Goal: Information Seeking & Learning: Learn about a topic

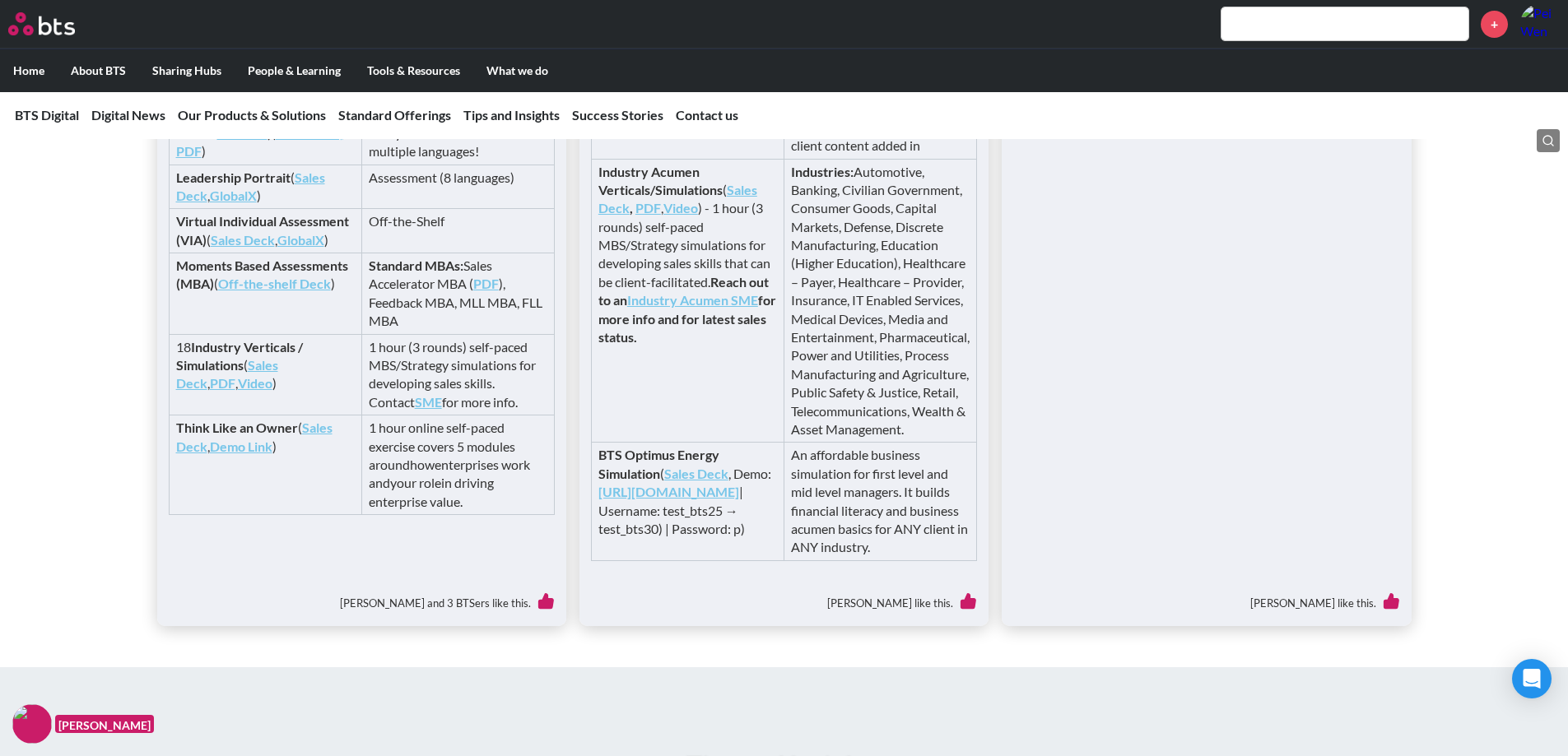
scroll to position [3533, 0]
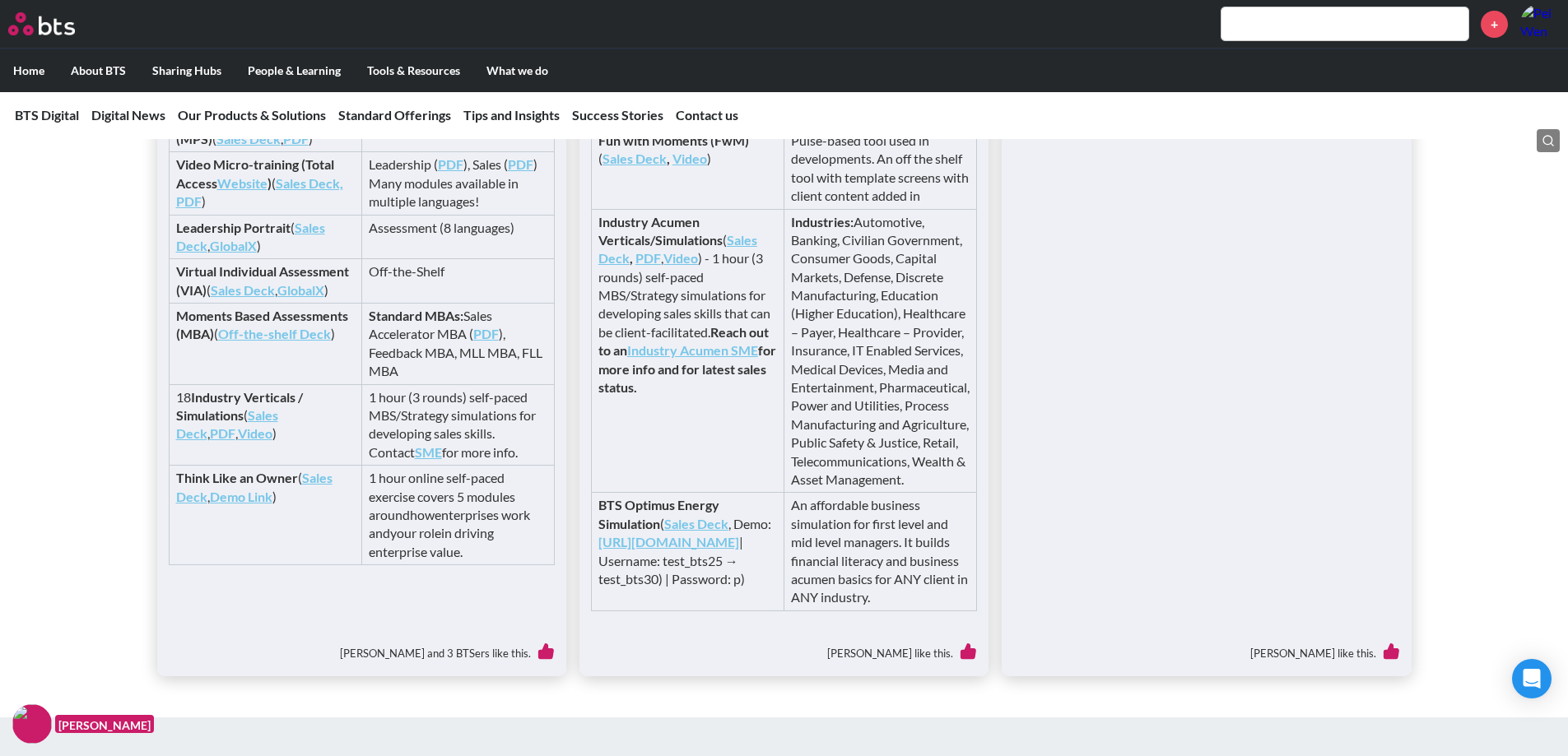
click at [128, 574] on div "Available in modular self-paced digital format to sell stand-alone or part of M…" at bounding box center [784, 124] width 1568 height 1106
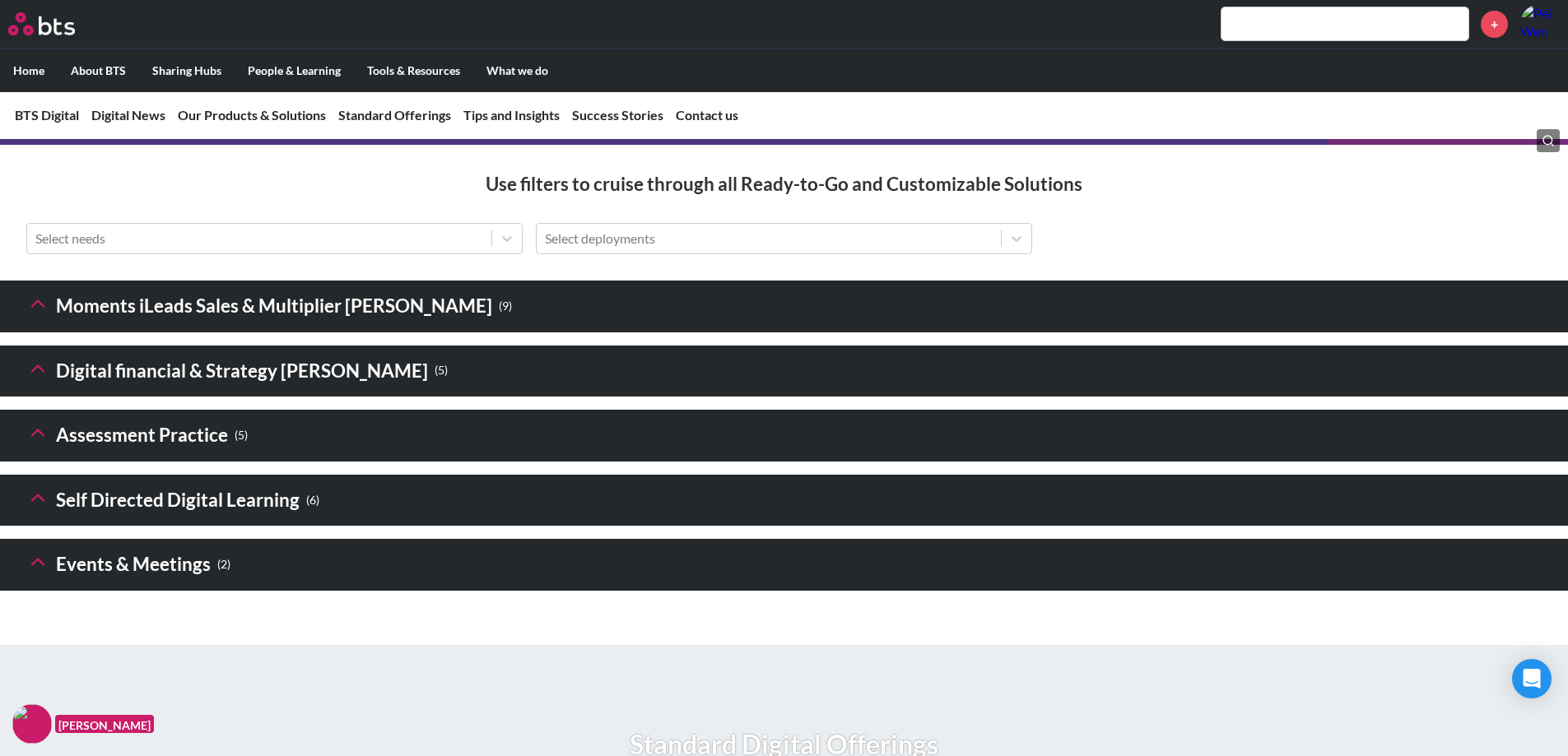
scroll to position [2334, 0]
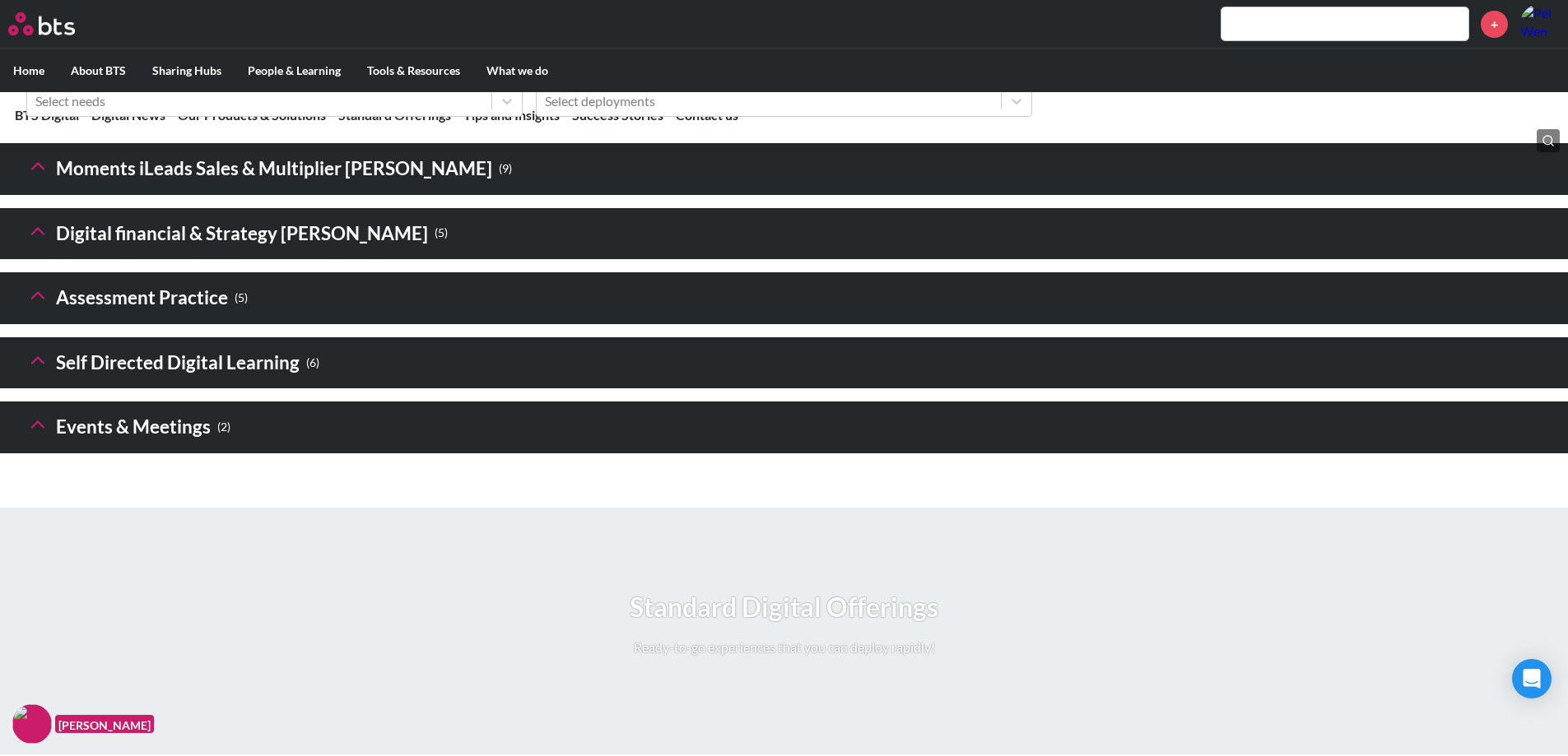
click at [191, 381] on h3 "Self Directed Digital Learning ( 6 )" at bounding box center [173, 363] width 293 height 35
click at [53, 381] on h3 "Self Directed Digital Learning ( 6 )" at bounding box center [173, 363] width 293 height 35
click at [46, 372] on icon at bounding box center [38, 360] width 23 height 23
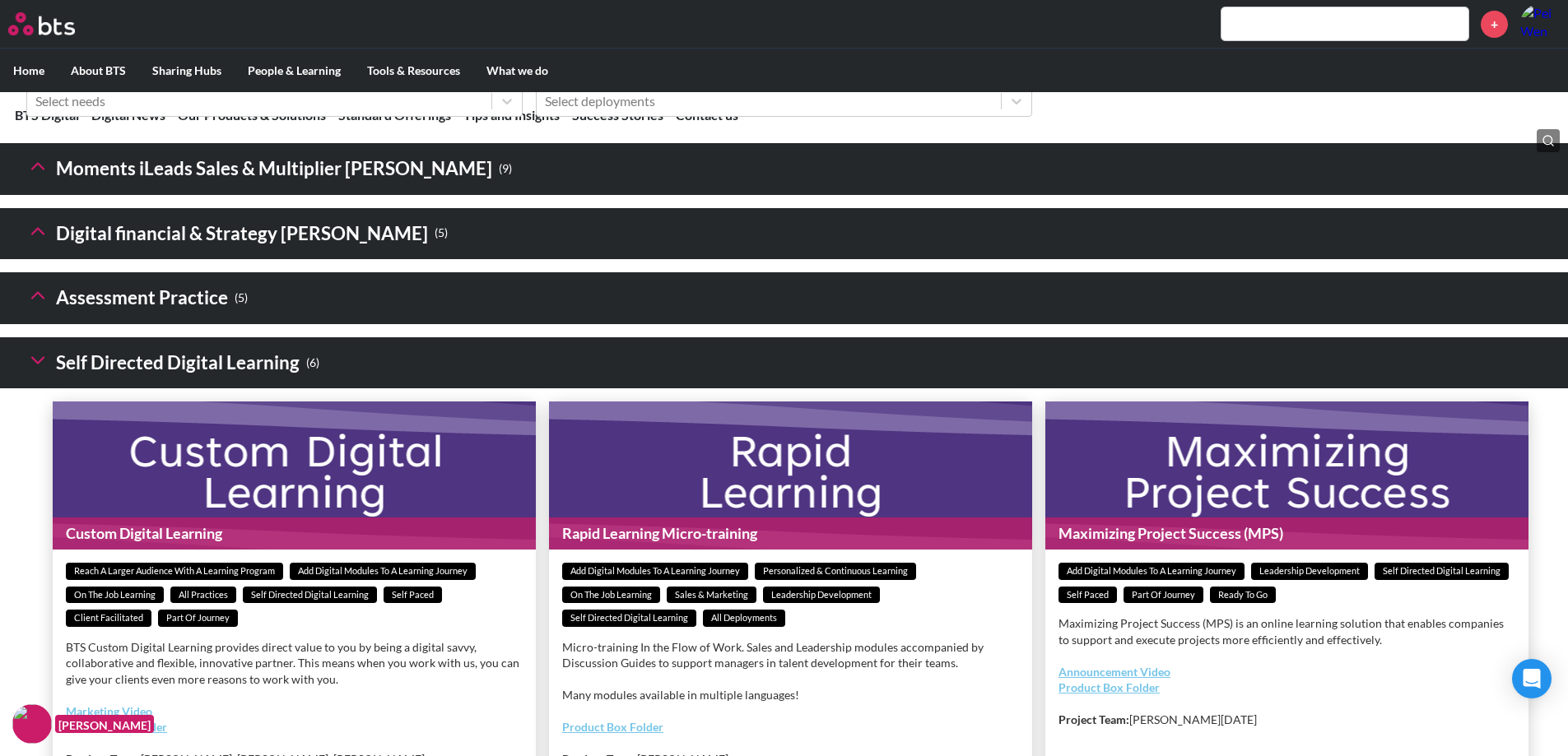
click at [28, 243] on icon at bounding box center [38, 231] width 23 height 23
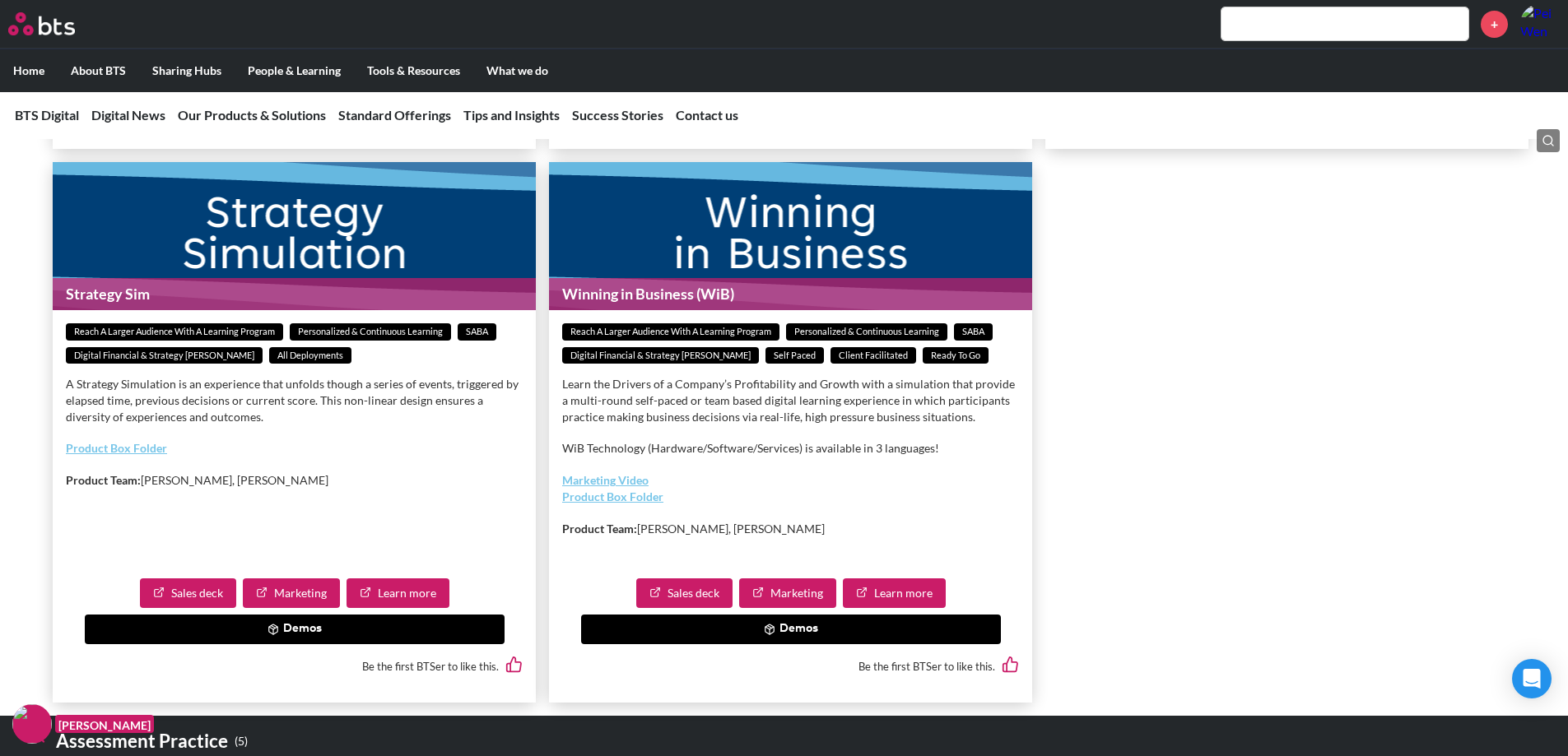
scroll to position [3075, 0]
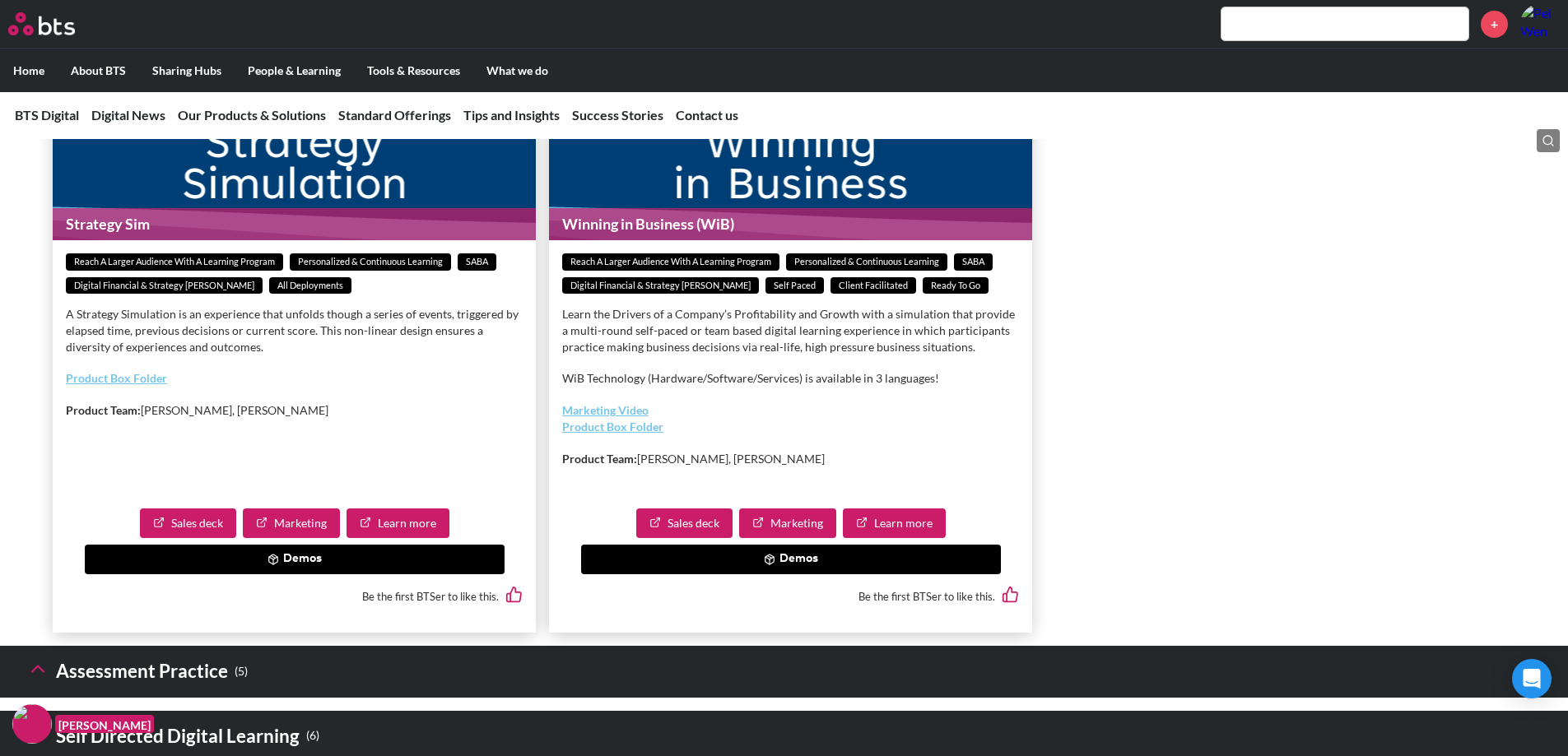
click at [632, 574] on button "Demos" at bounding box center [790, 559] width 420 height 29
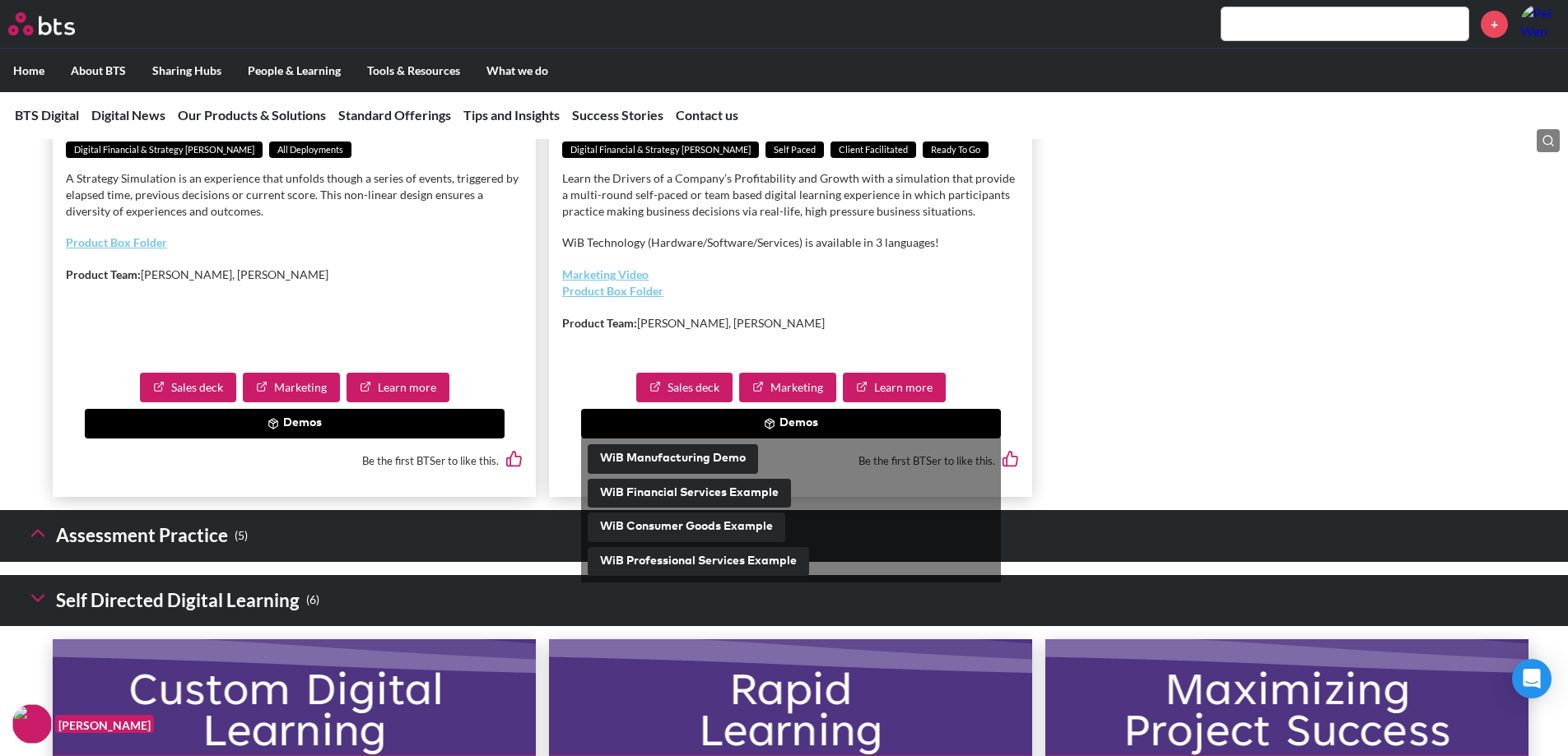
scroll to position [3240, 0]
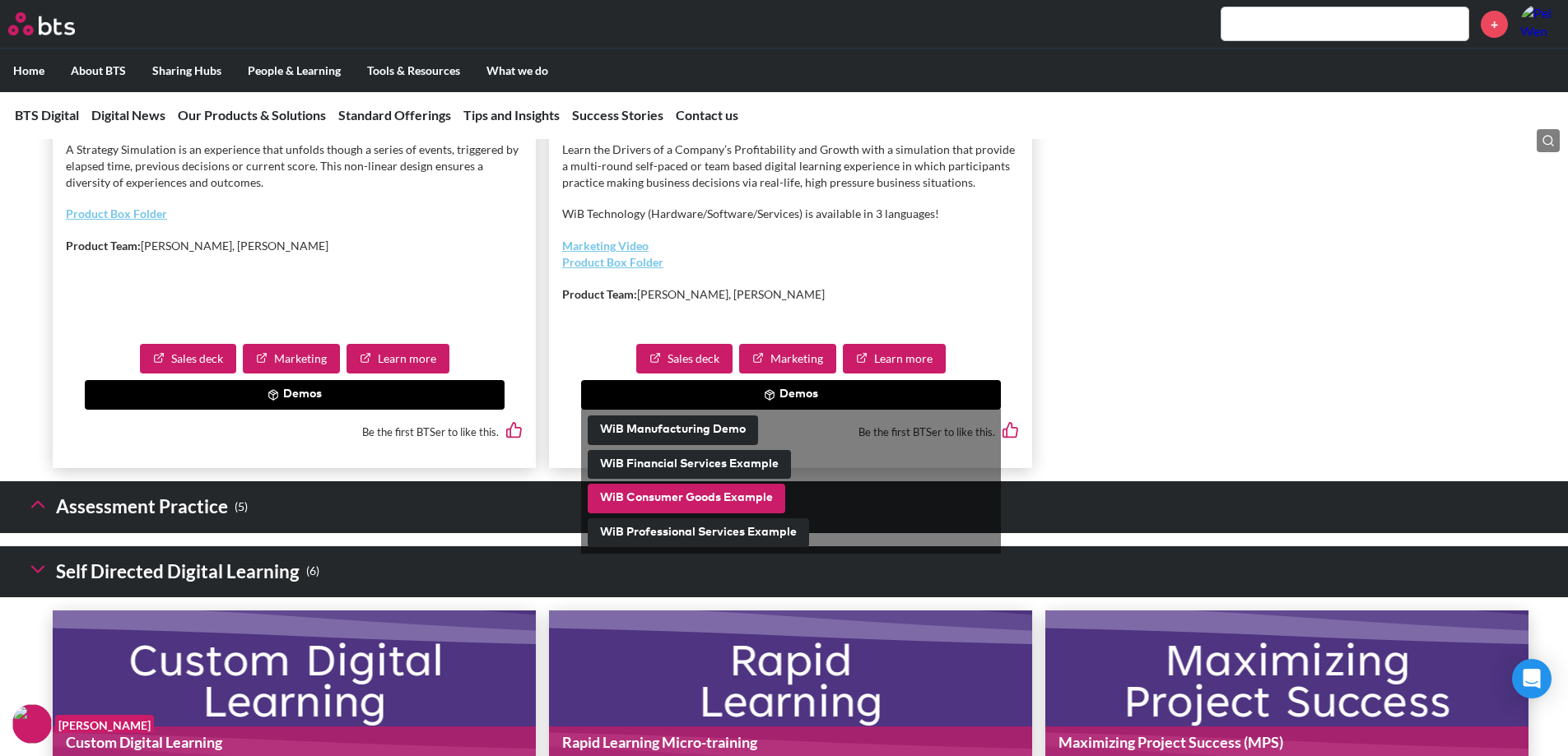
click at [697, 514] on button "WiB Consumer Goods Example" at bounding box center [686, 498] width 197 height 29
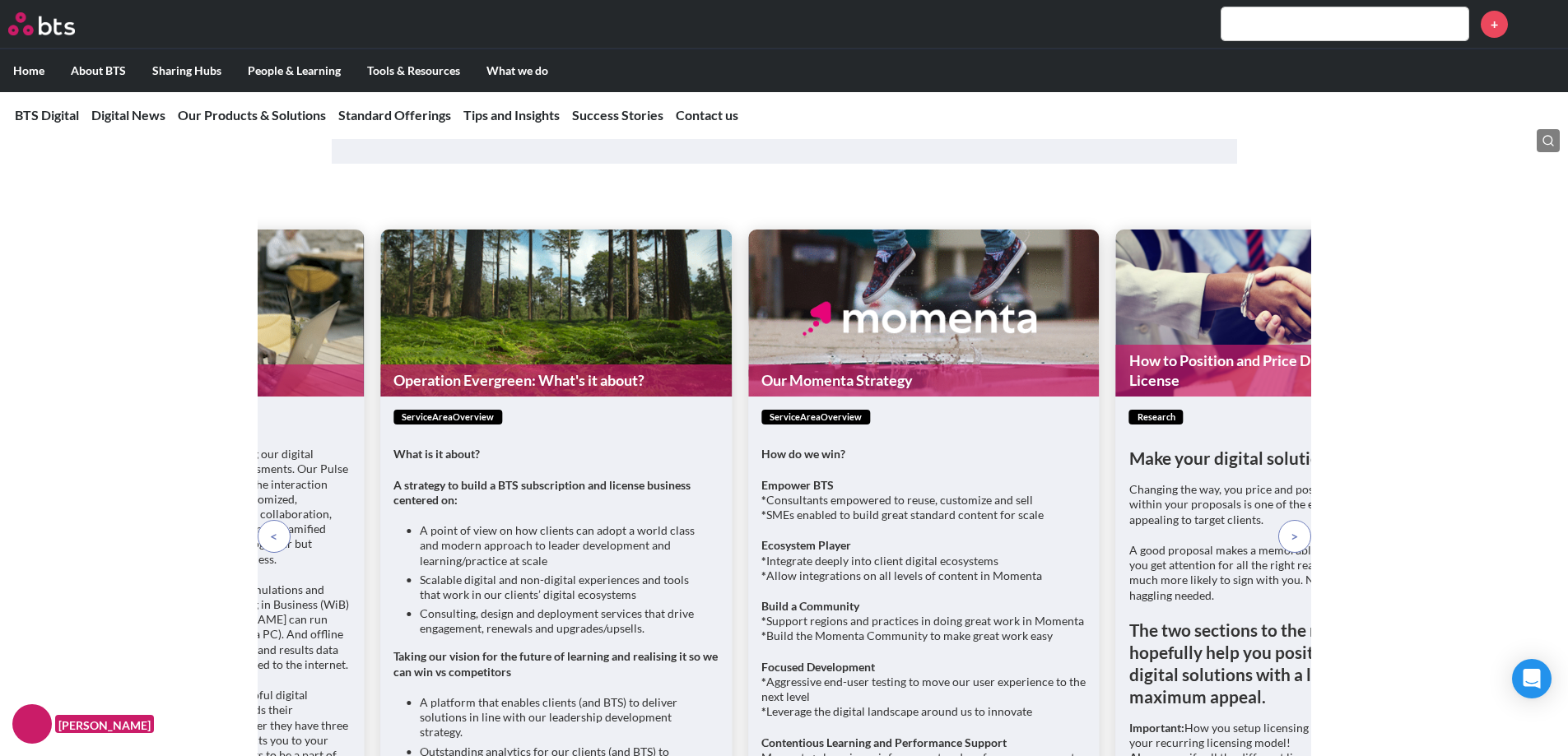
scroll to position [5268, 0]
